Goal: Navigation & Orientation: Find specific page/section

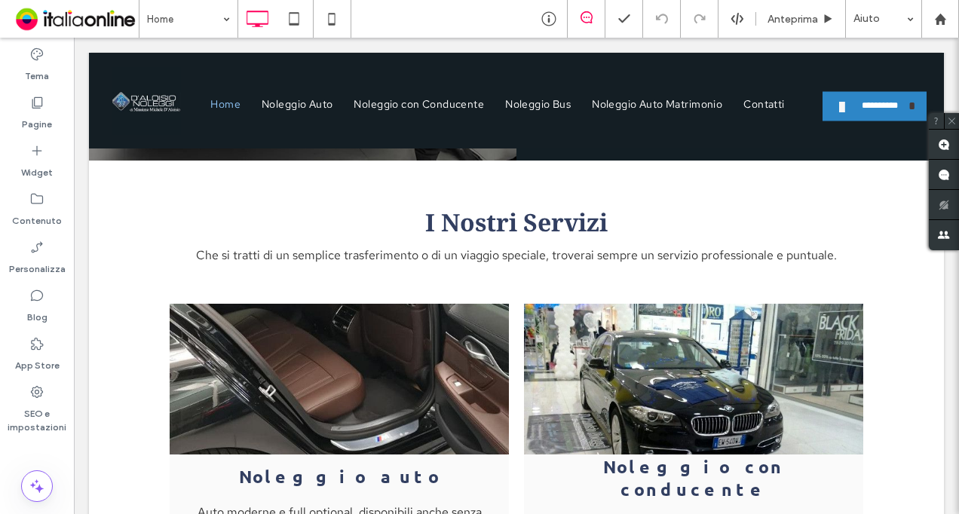
scroll to position [1045, 0]
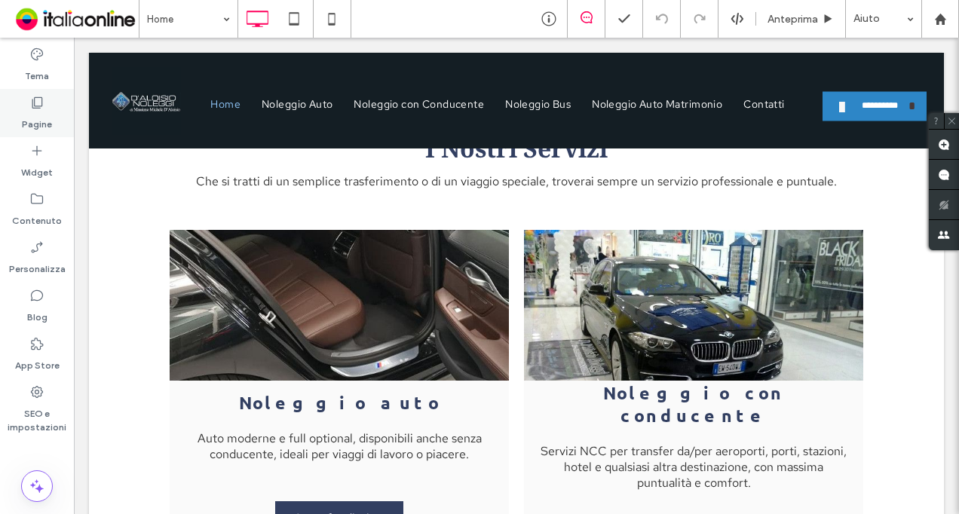
click at [56, 99] on div "Pagine" at bounding box center [37, 113] width 74 height 48
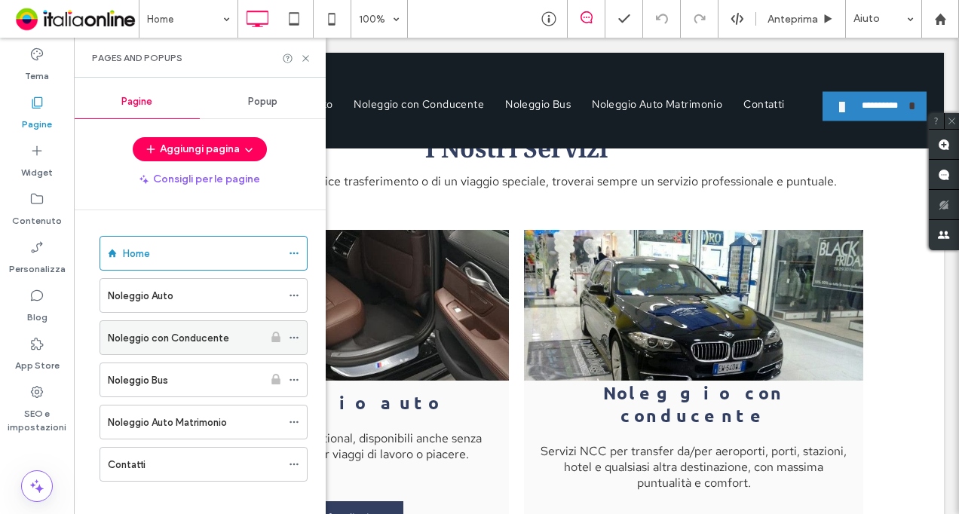
click at [193, 341] on label "Noleggio con Conducente" at bounding box center [168, 338] width 121 height 26
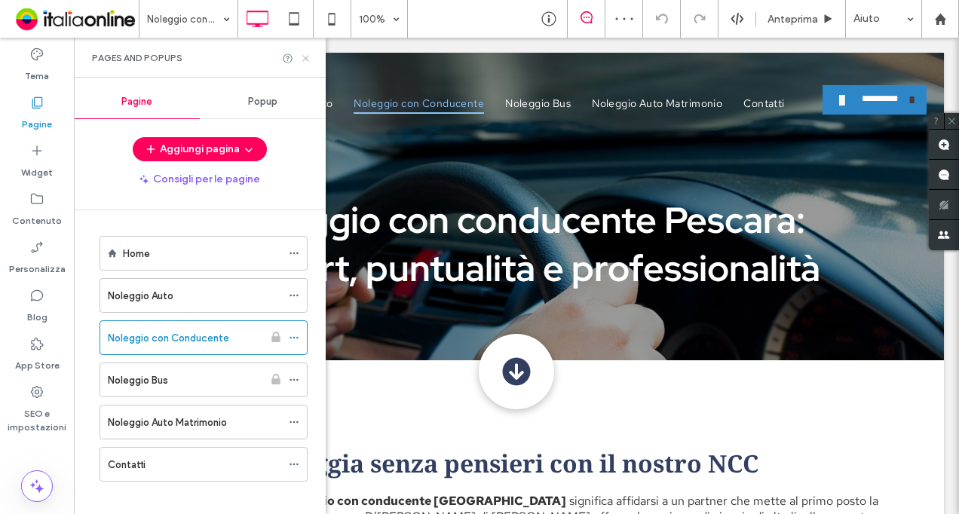
click at [305, 60] on icon at bounding box center [305, 58] width 11 height 11
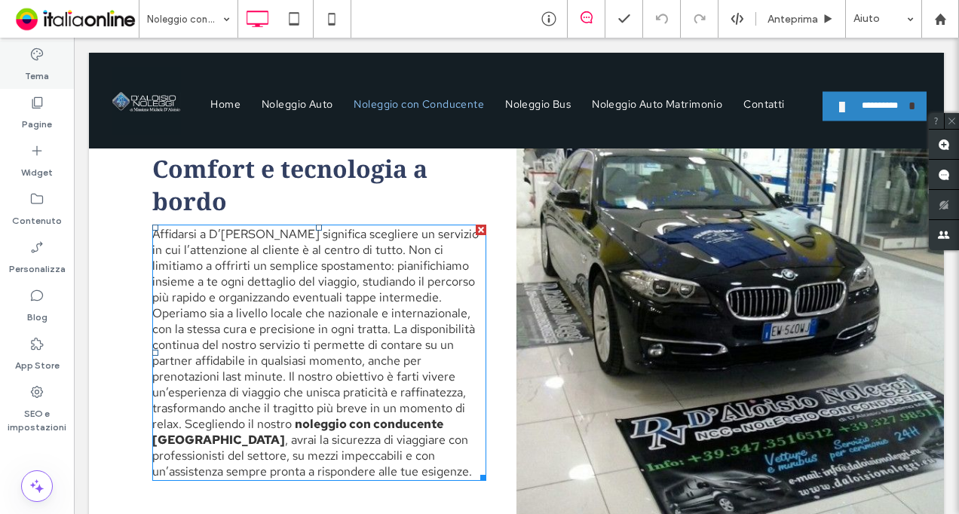
scroll to position [1432, 0]
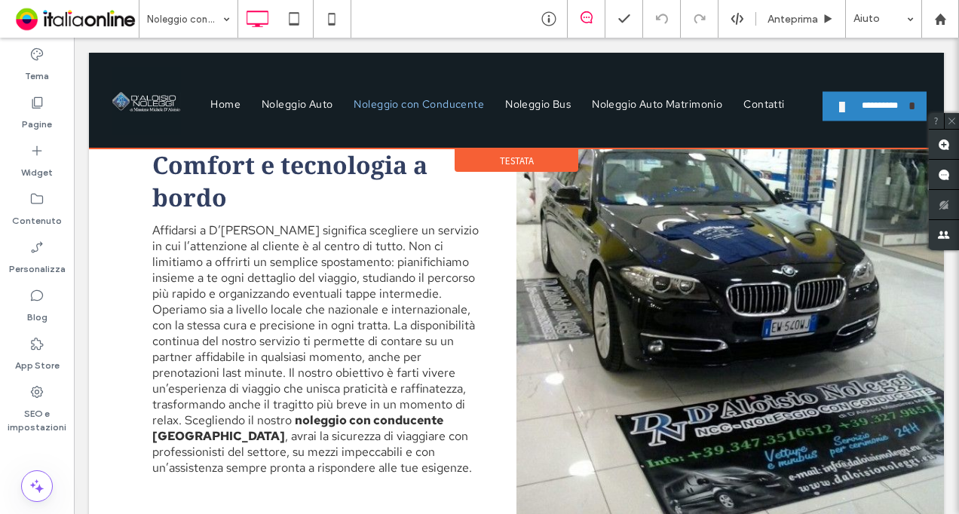
click at [149, 103] on div at bounding box center [516, 101] width 855 height 96
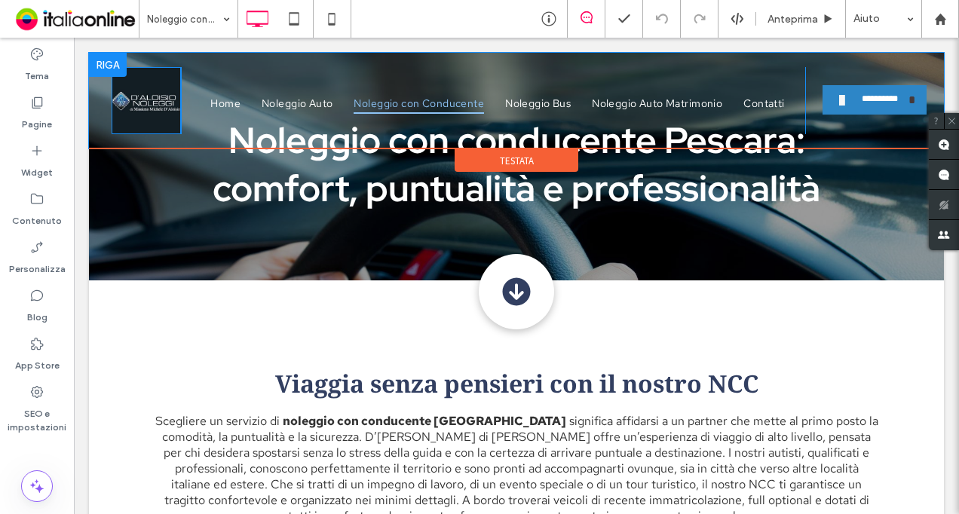
scroll to position [0, 0]
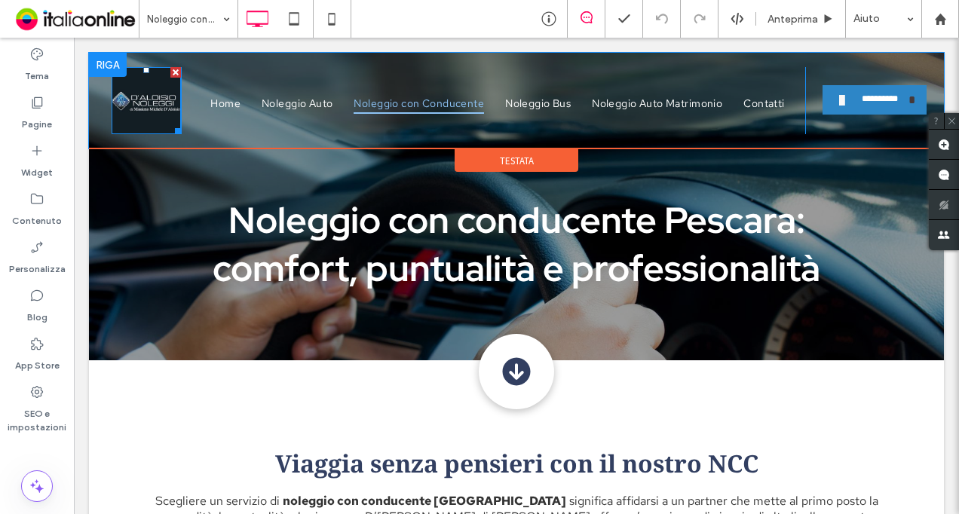
click at [158, 104] on img at bounding box center [146, 100] width 69 height 67
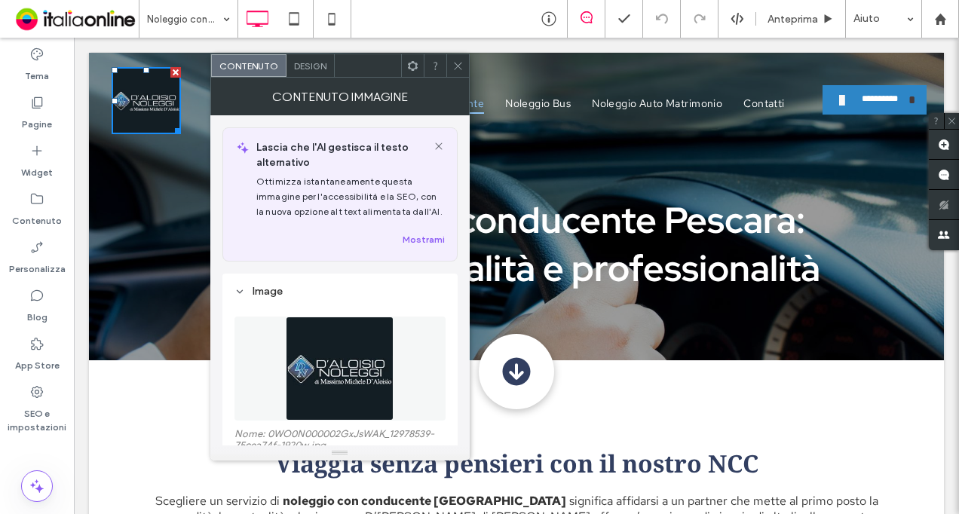
scroll to position [229, 0]
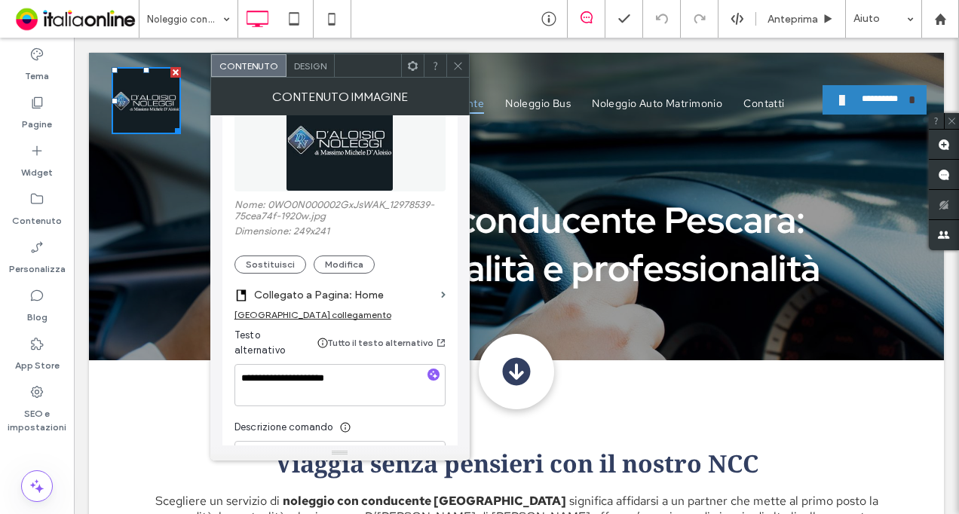
click at [455, 59] on span at bounding box center [457, 65] width 11 height 23
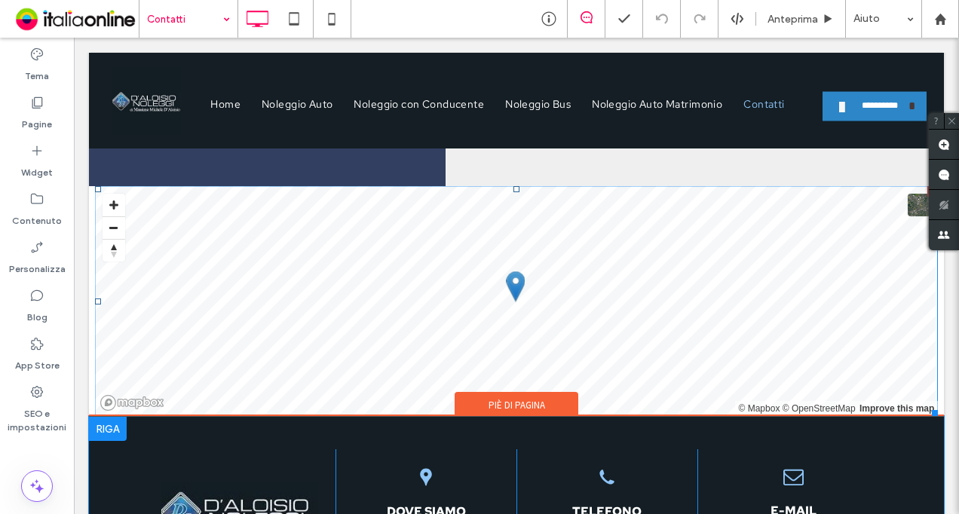
scroll to position [1024, 0]
